Goal: Task Accomplishment & Management: Manage account settings

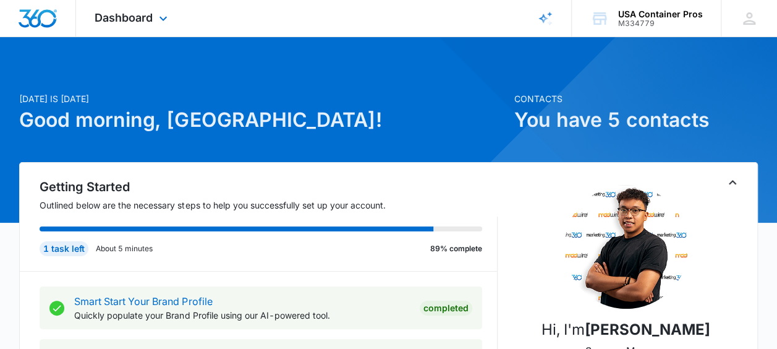
click at [32, 16] on img "Dashboard" at bounding box center [38, 18] width 40 height 19
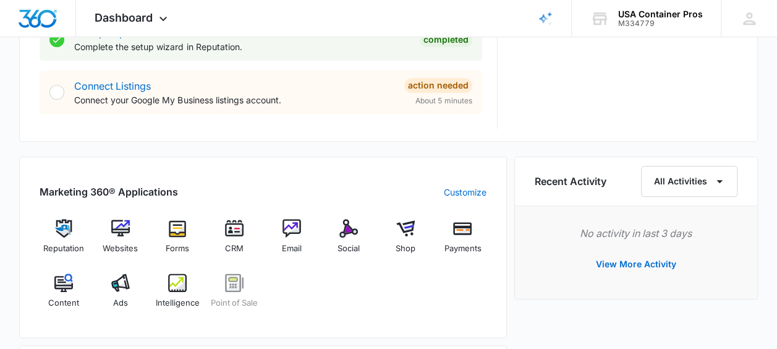
scroll to position [742, 0]
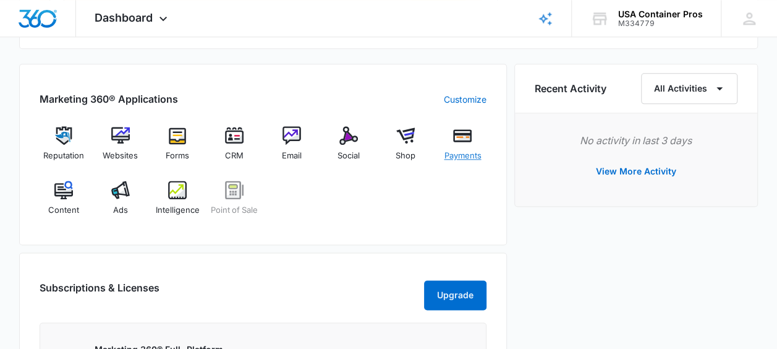
click at [456, 135] on img at bounding box center [462, 135] width 19 height 19
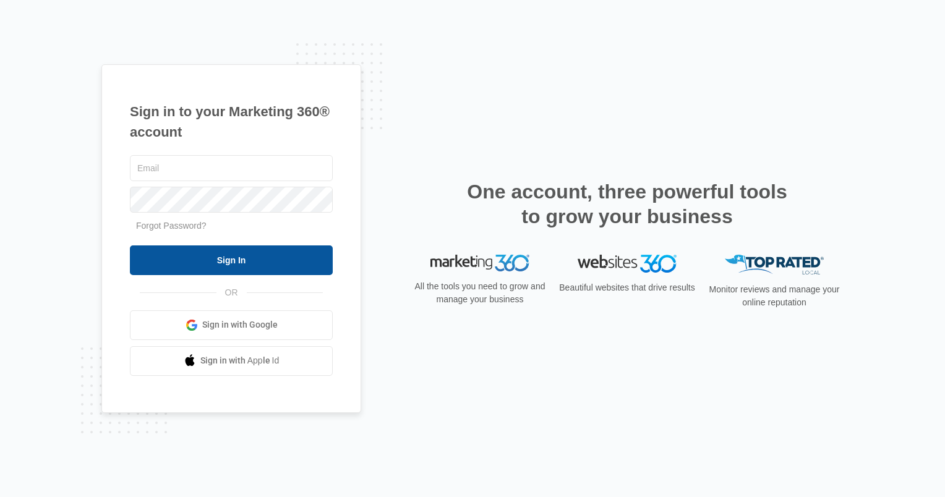
type input "[EMAIL_ADDRESS][DOMAIN_NAME]"
click at [233, 258] on input "Sign In" at bounding box center [231, 260] width 203 height 30
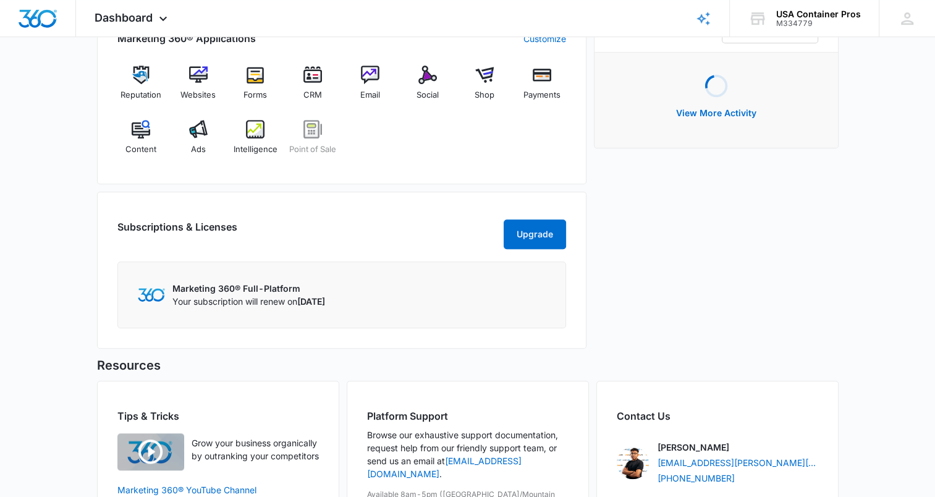
scroll to position [804, 0]
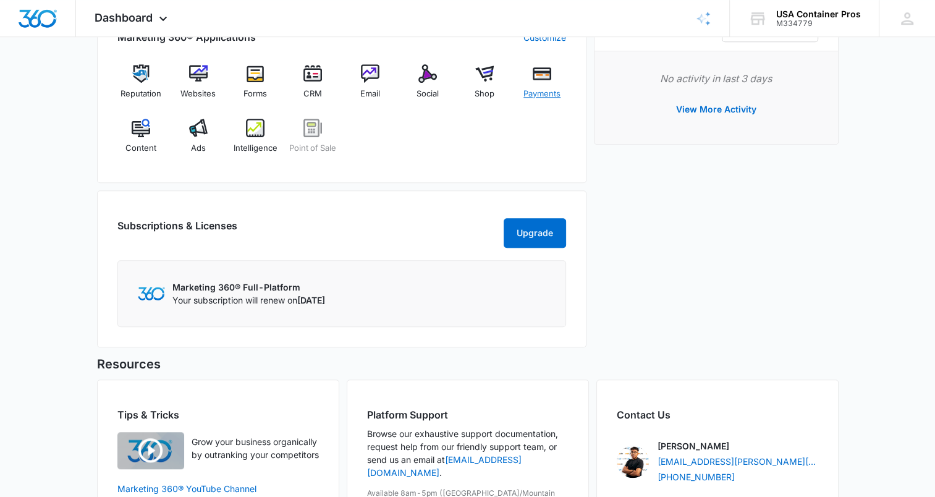
click at [543, 86] on div "Payments" at bounding box center [543, 86] width 48 height 45
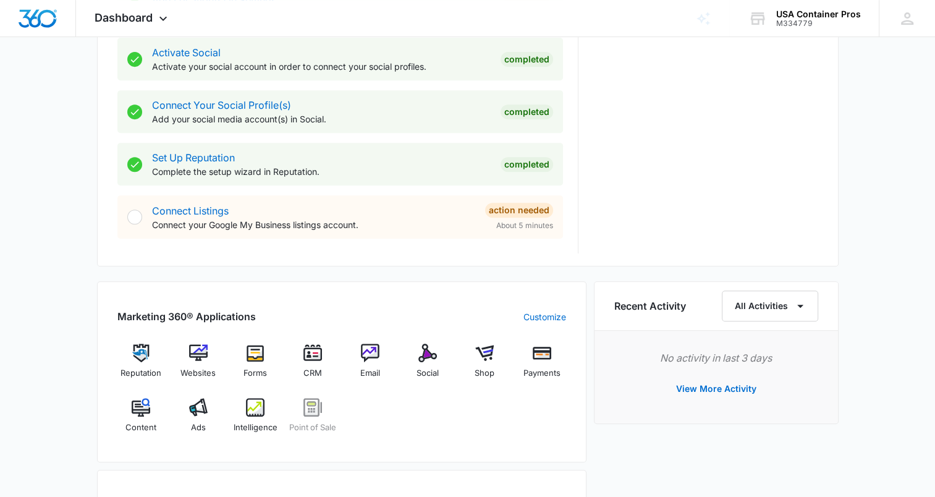
scroll to position [530, 0]
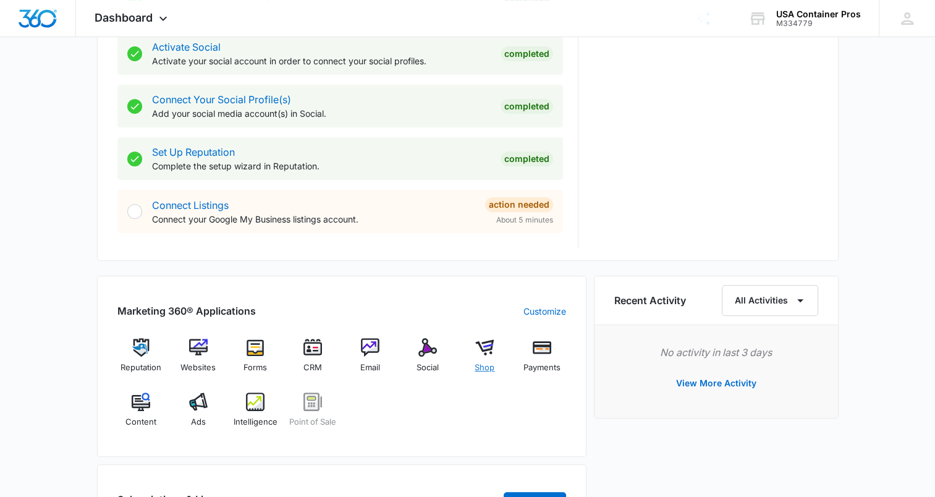
click at [478, 348] on img at bounding box center [484, 347] width 19 height 19
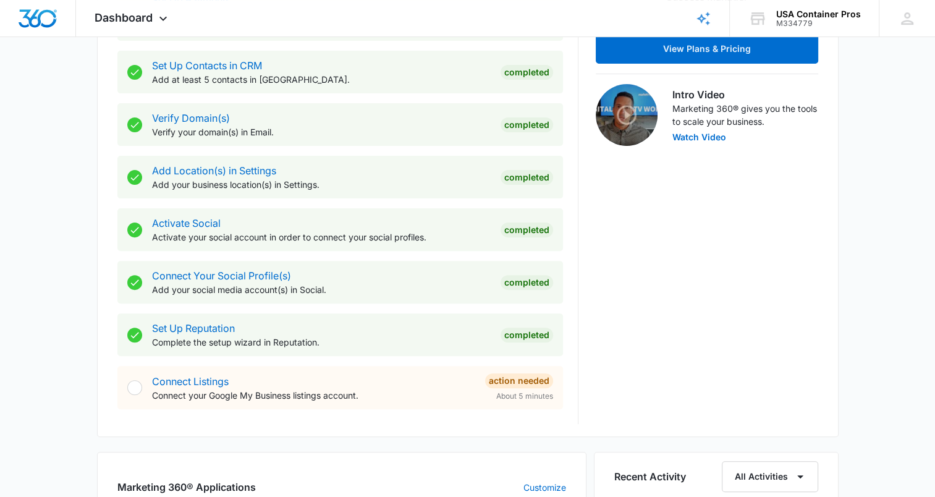
scroll to position [371, 0]
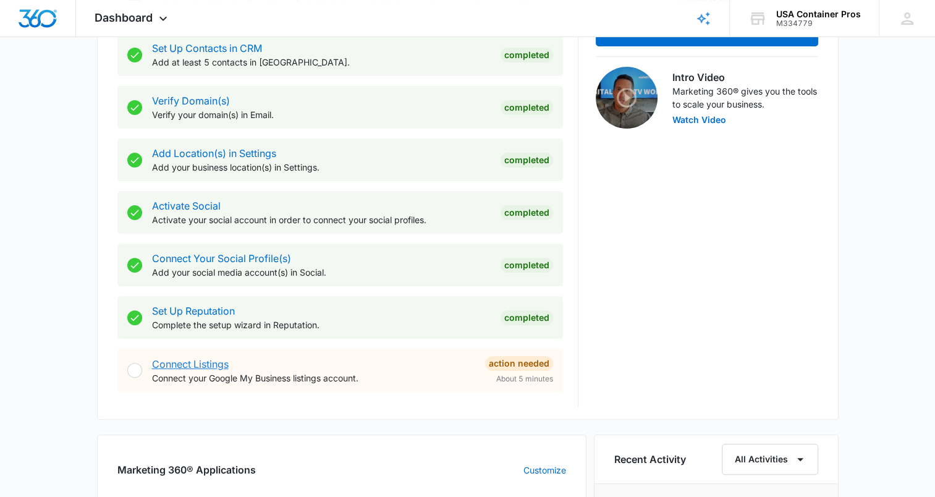
click at [203, 360] on link "Connect Listings" at bounding box center [190, 364] width 77 height 12
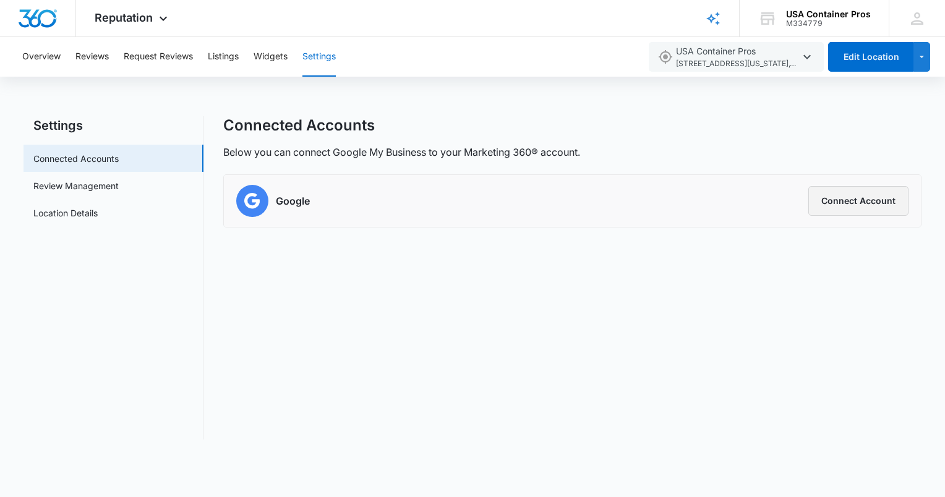
click at [861, 201] on button "Connect Account" at bounding box center [858, 201] width 100 height 30
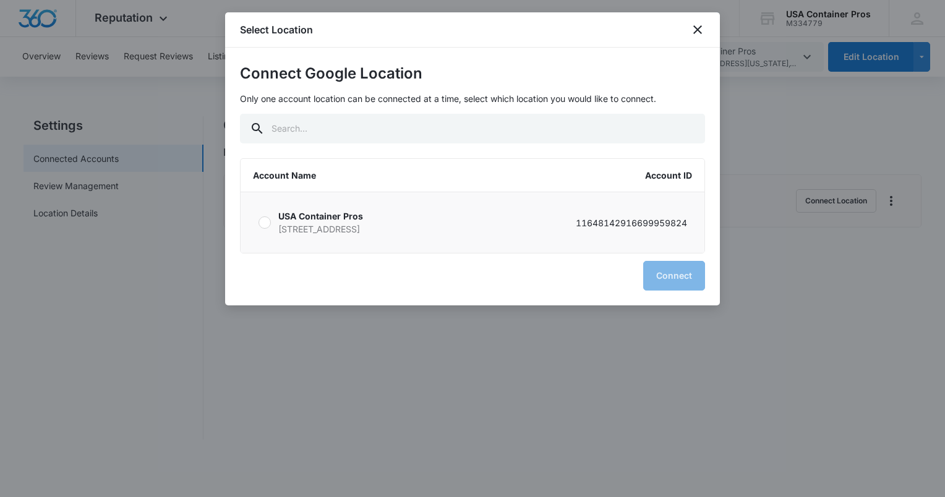
click at [252, 227] on label "USA Container Pros [STREET_ADDRESS]-8408 11648142916699959824" at bounding box center [472, 222] width 464 height 61
click at [258, 223] on input "USA Container Pros [STREET_ADDRESS]-8408 11648142916699959824" at bounding box center [258, 223] width 1 height 1
radio input "true"
click at [664, 272] on button "Connect" at bounding box center [674, 276] width 62 height 30
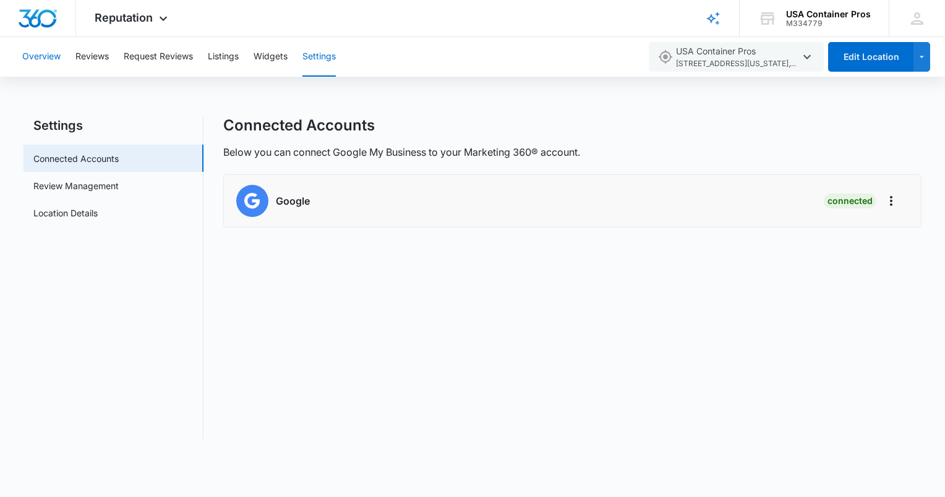
click at [53, 59] on button "Overview" at bounding box center [41, 57] width 38 height 40
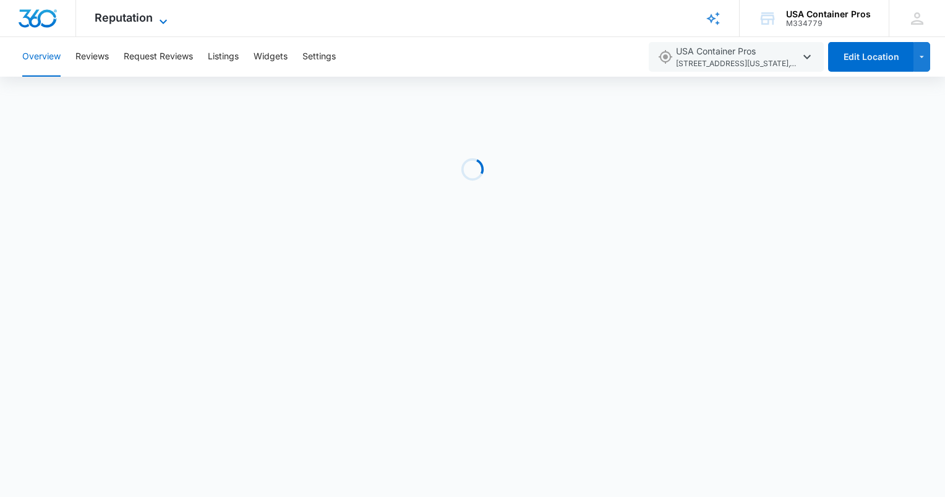
click at [150, 20] on span "Reputation" at bounding box center [124, 17] width 58 height 13
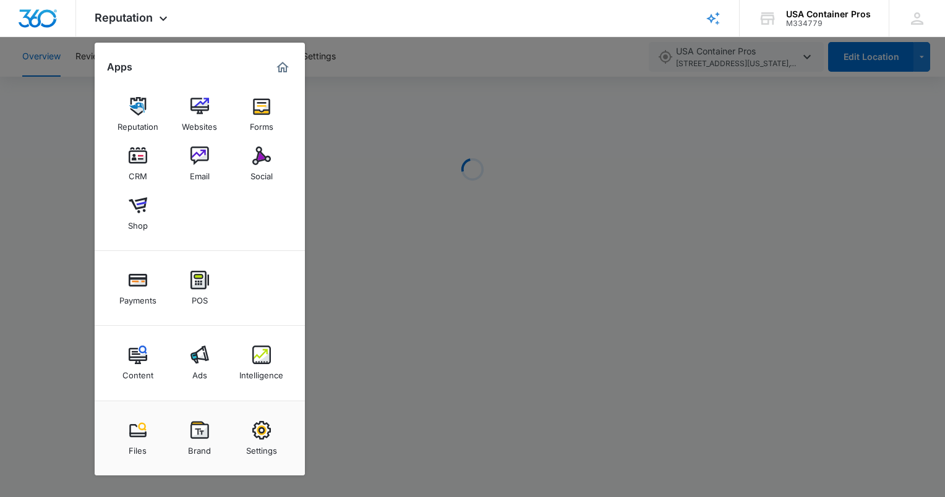
click at [49, 57] on div at bounding box center [472, 248] width 945 height 497
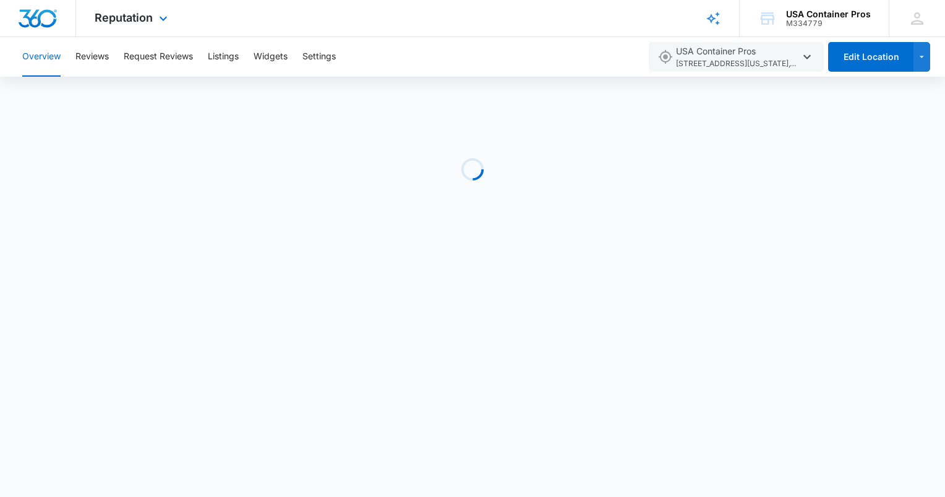
click at [45, 22] on img "Dashboard" at bounding box center [38, 18] width 40 height 19
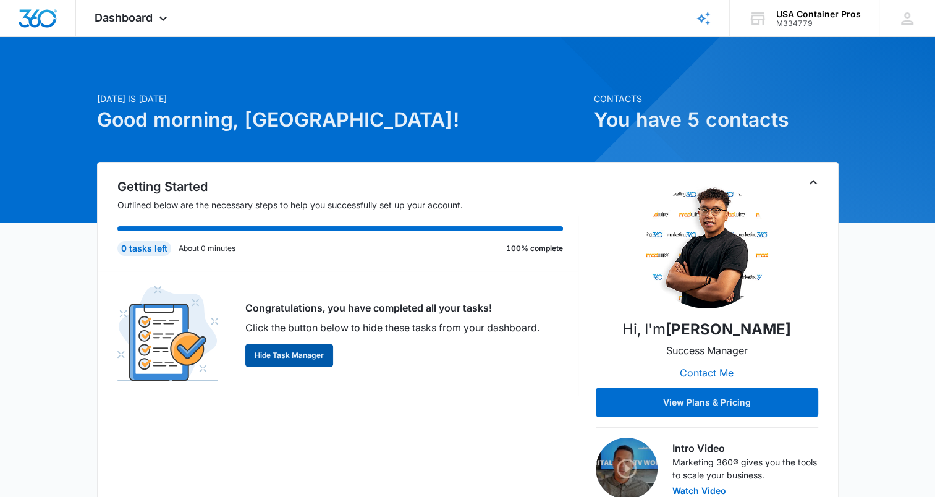
click at [299, 357] on button "Hide Task Manager" at bounding box center [289, 355] width 88 height 23
